Goal: Task Accomplishment & Management: Manage account settings

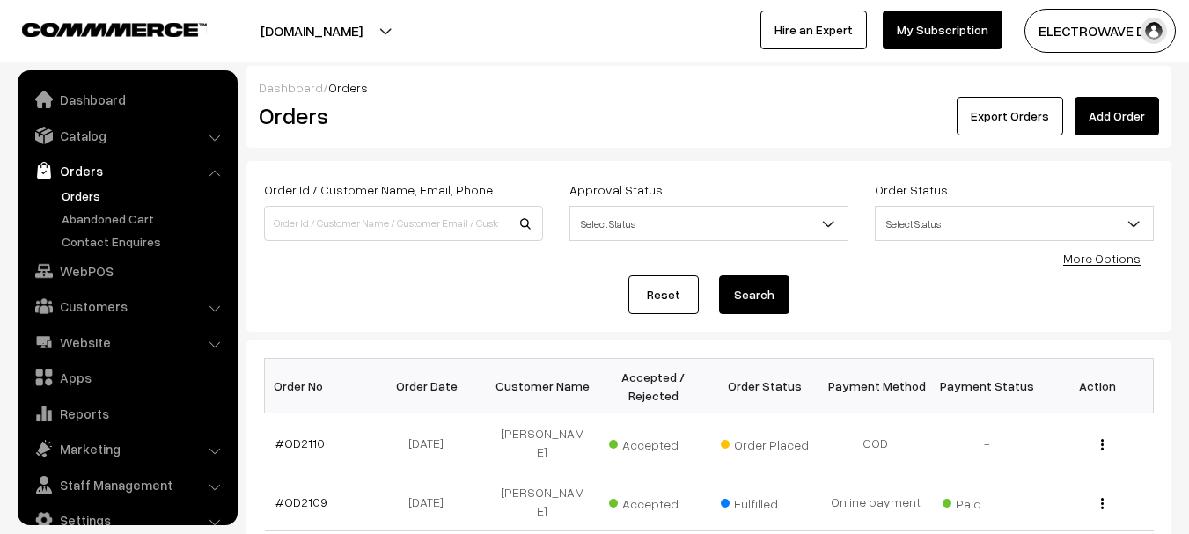
scroll to position [28, 0]
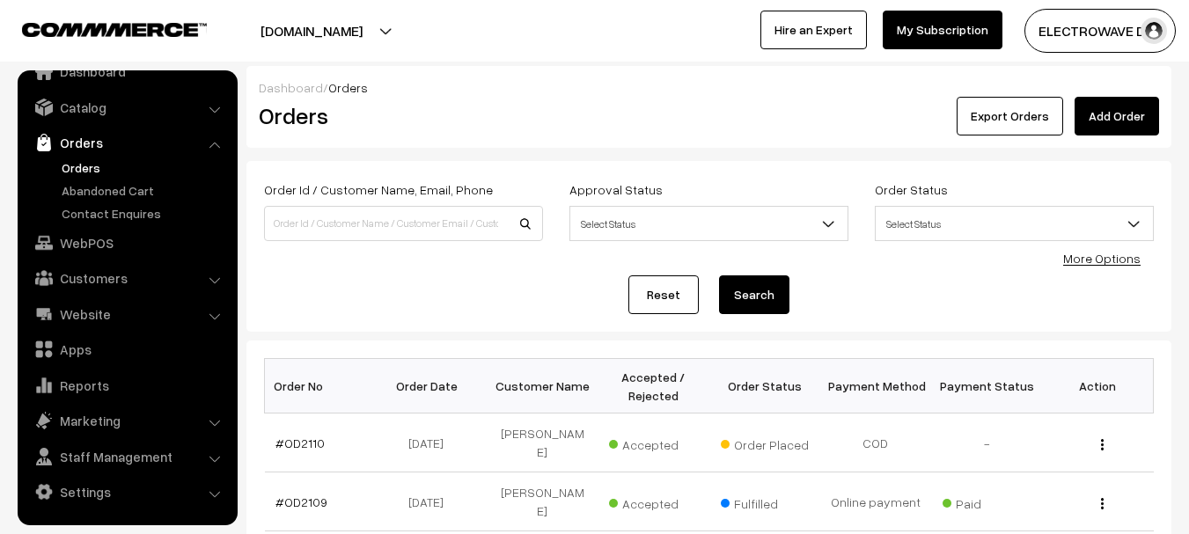
click at [78, 170] on link "Orders" at bounding box center [144, 167] width 174 height 18
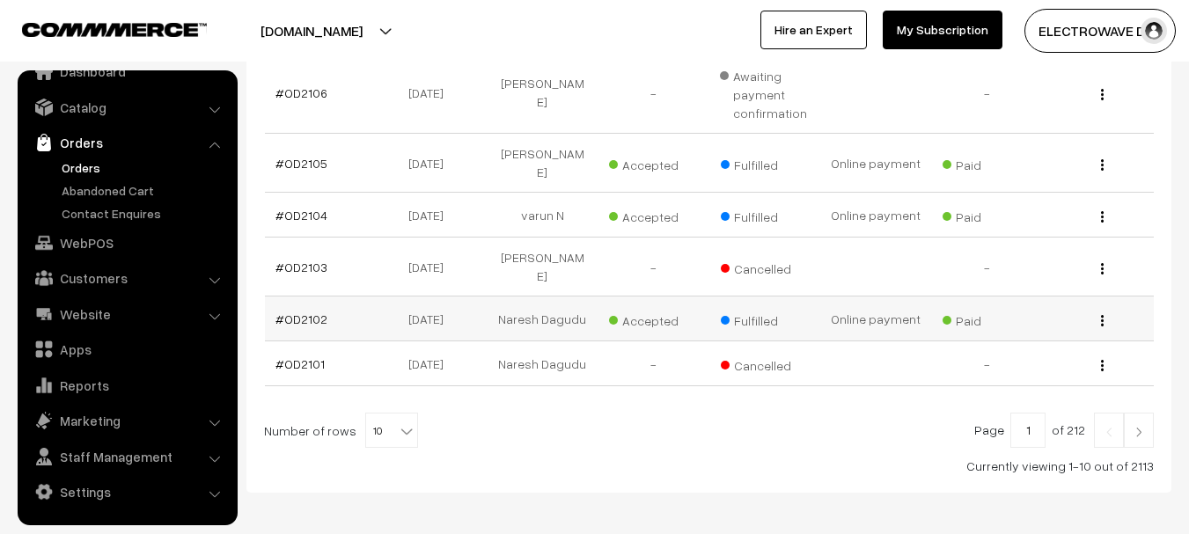
scroll to position [619, 0]
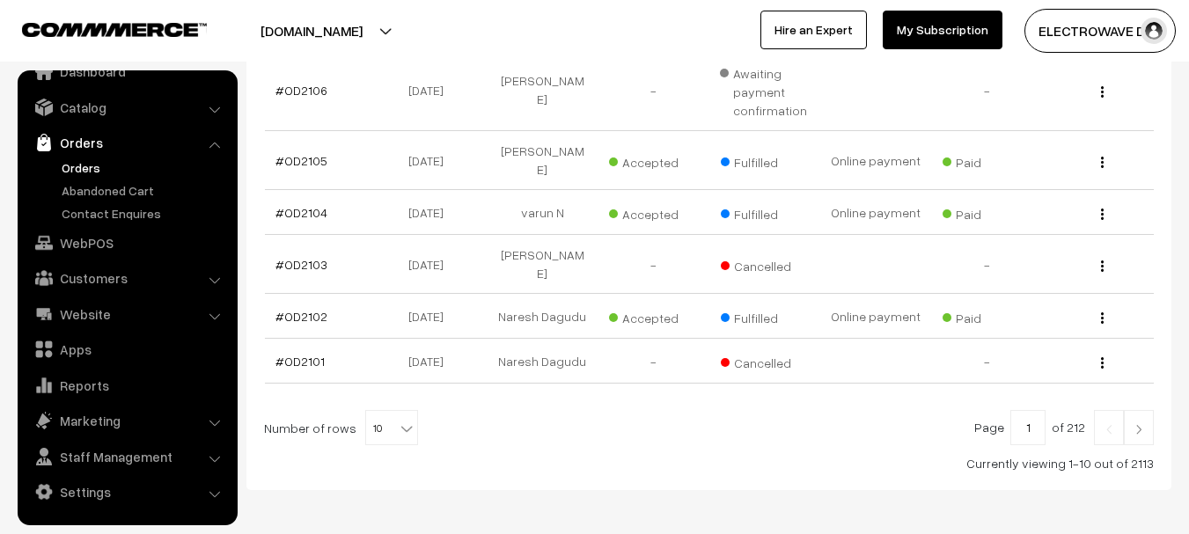
click at [93, 172] on link "Orders" at bounding box center [144, 167] width 174 height 18
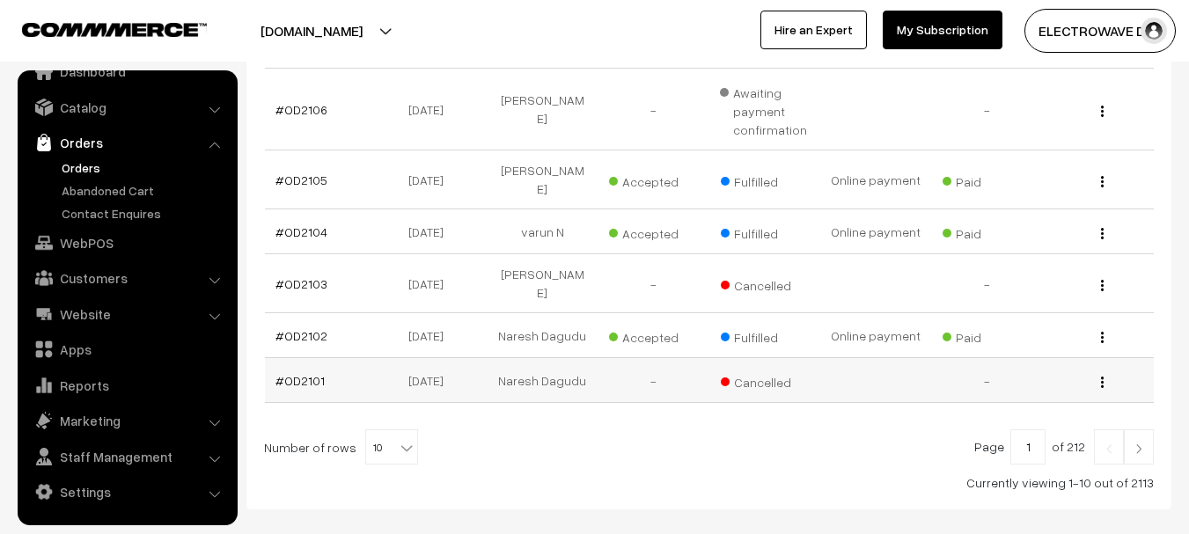
scroll to position [619, 0]
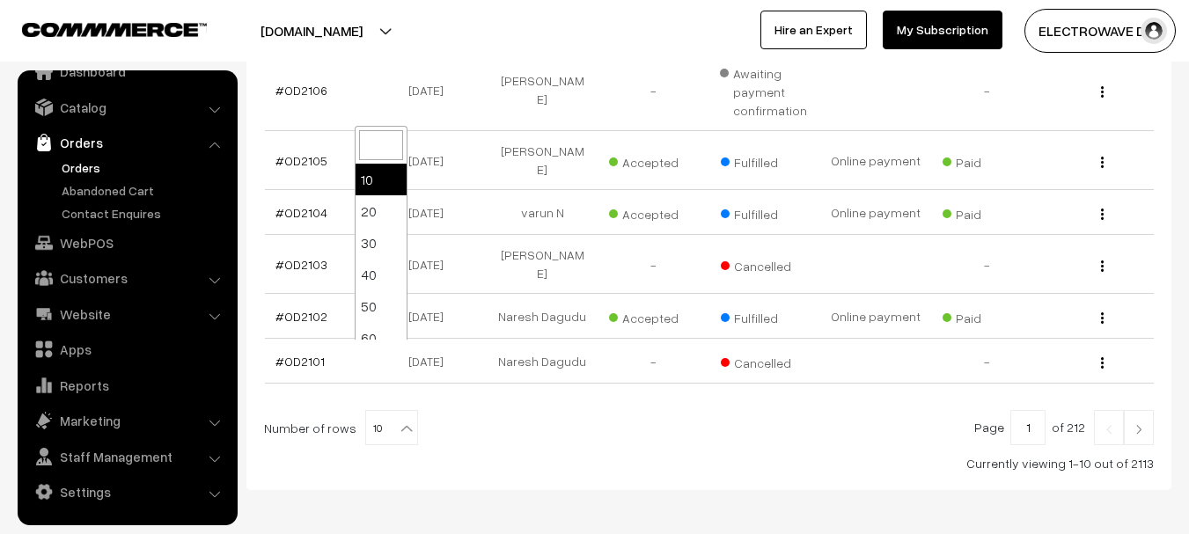
click at [386, 411] on span "10" at bounding box center [391, 428] width 51 height 35
select select "50"
